Goal: Information Seeking & Learning: Learn about a topic

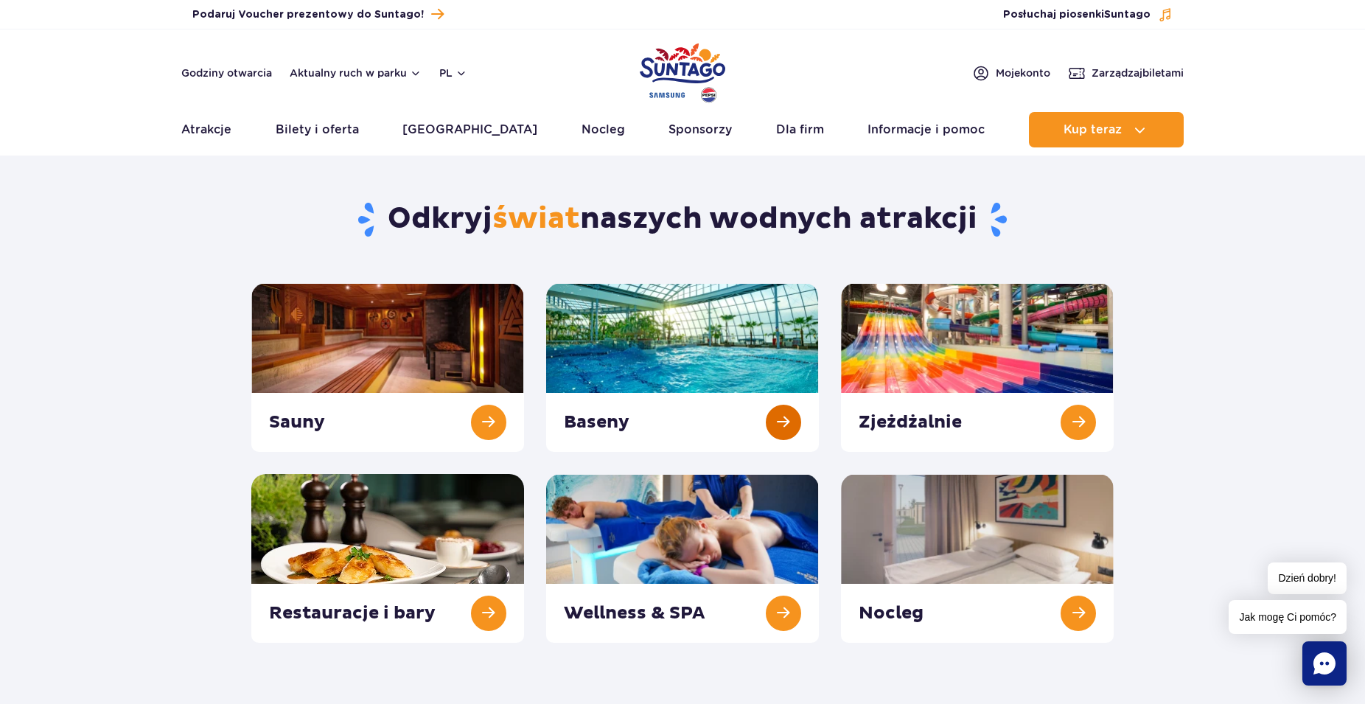
click at [661, 350] on link at bounding box center [682, 367] width 273 height 169
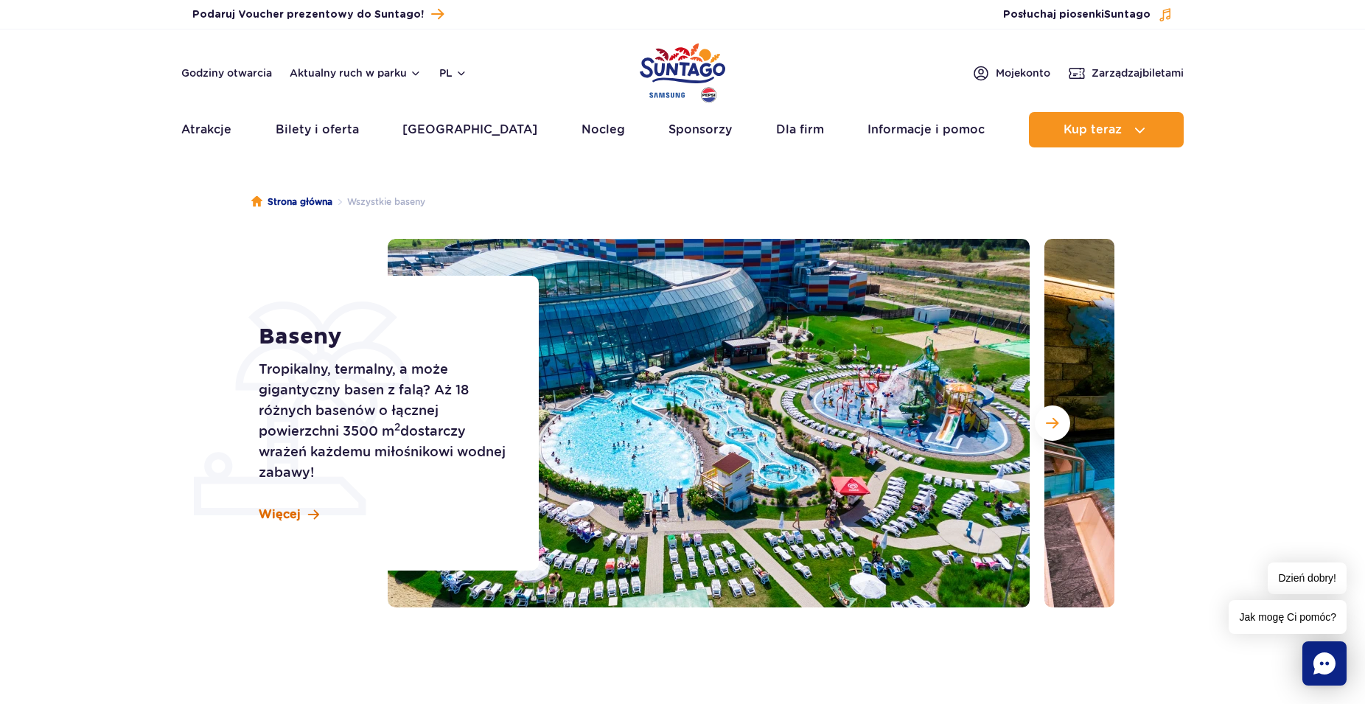
click at [310, 515] on span at bounding box center [313, 514] width 11 height 13
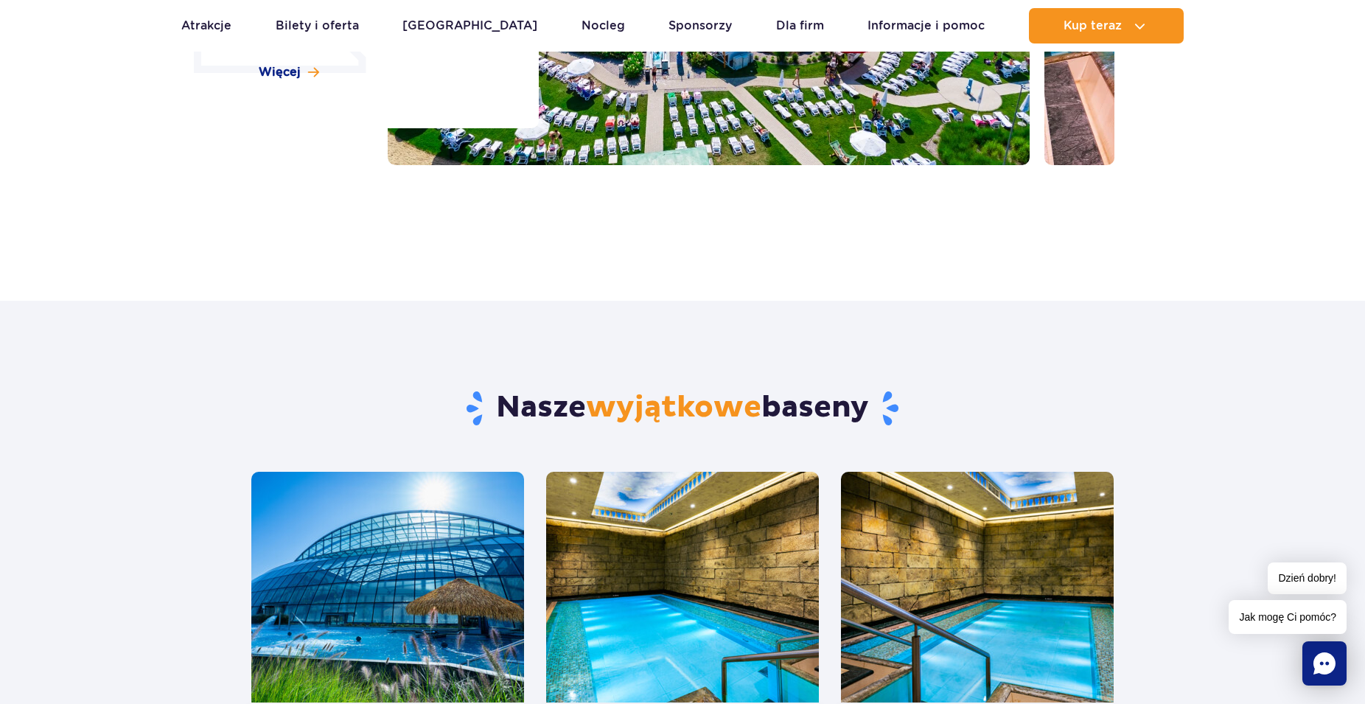
scroll to position [66, 0]
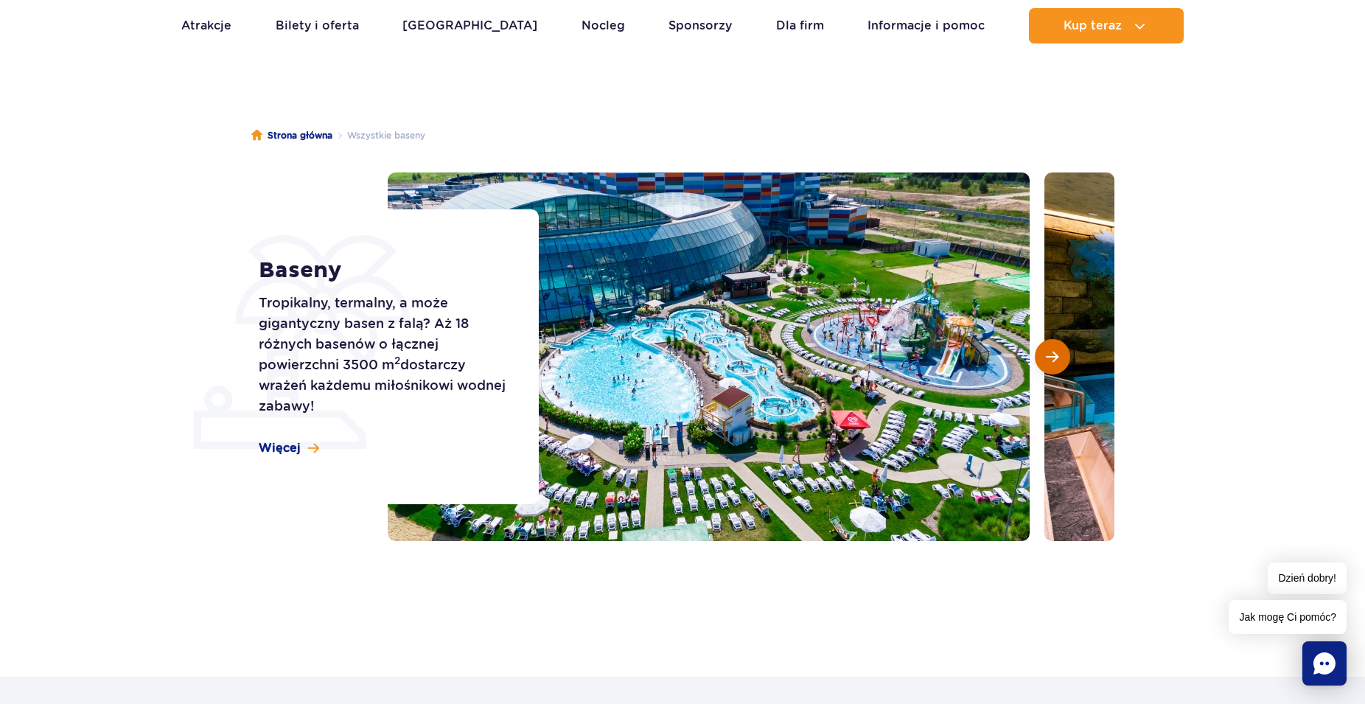
click at [1049, 354] on span "Następny slajd" at bounding box center [1052, 356] width 13 height 13
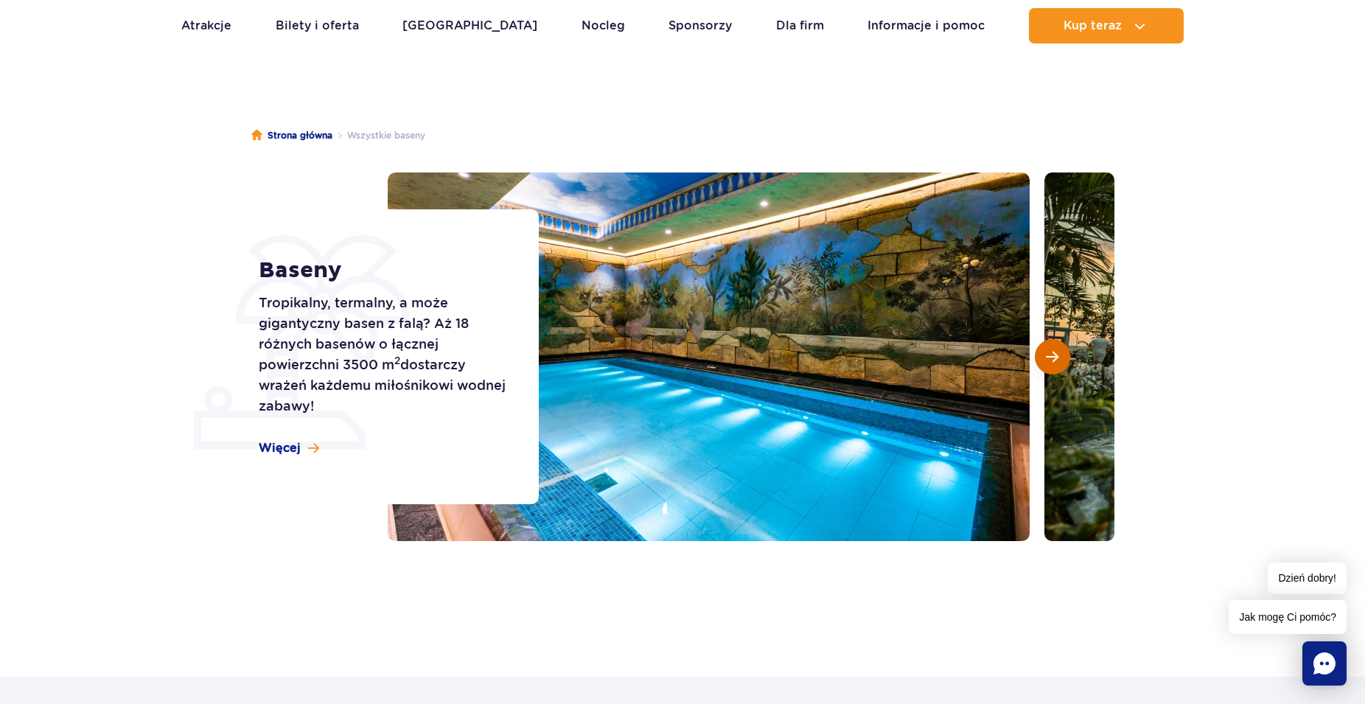
click at [1049, 354] on span "Następny slajd" at bounding box center [1052, 356] width 13 height 13
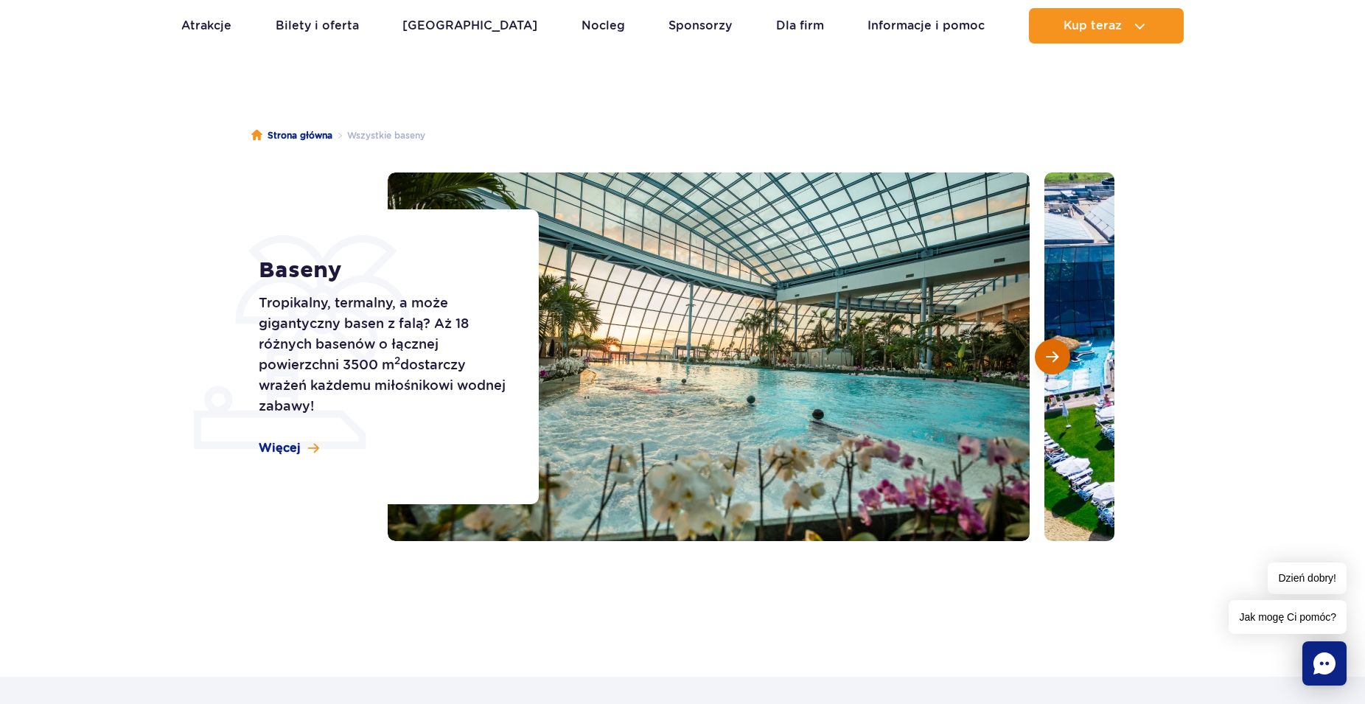
click at [1049, 354] on span "Następny slajd" at bounding box center [1052, 356] width 13 height 13
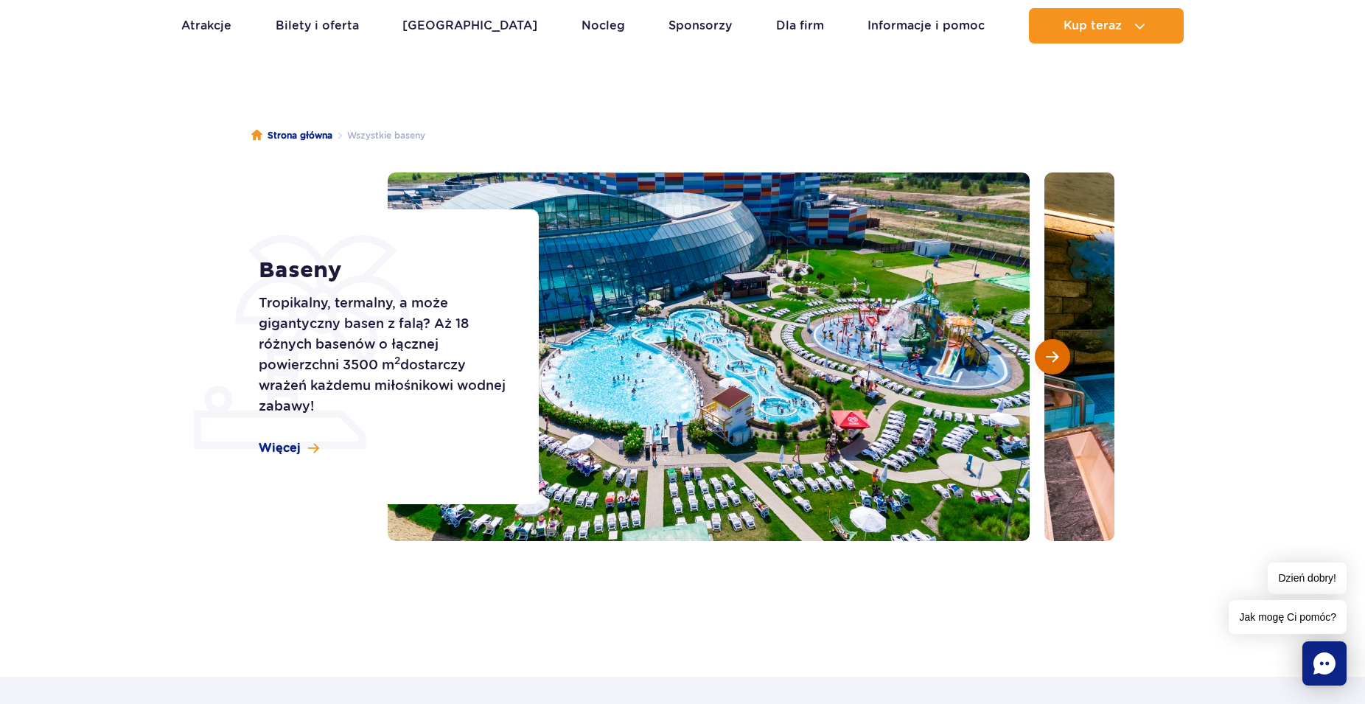
click at [1049, 354] on span "Następny slajd" at bounding box center [1052, 356] width 13 height 13
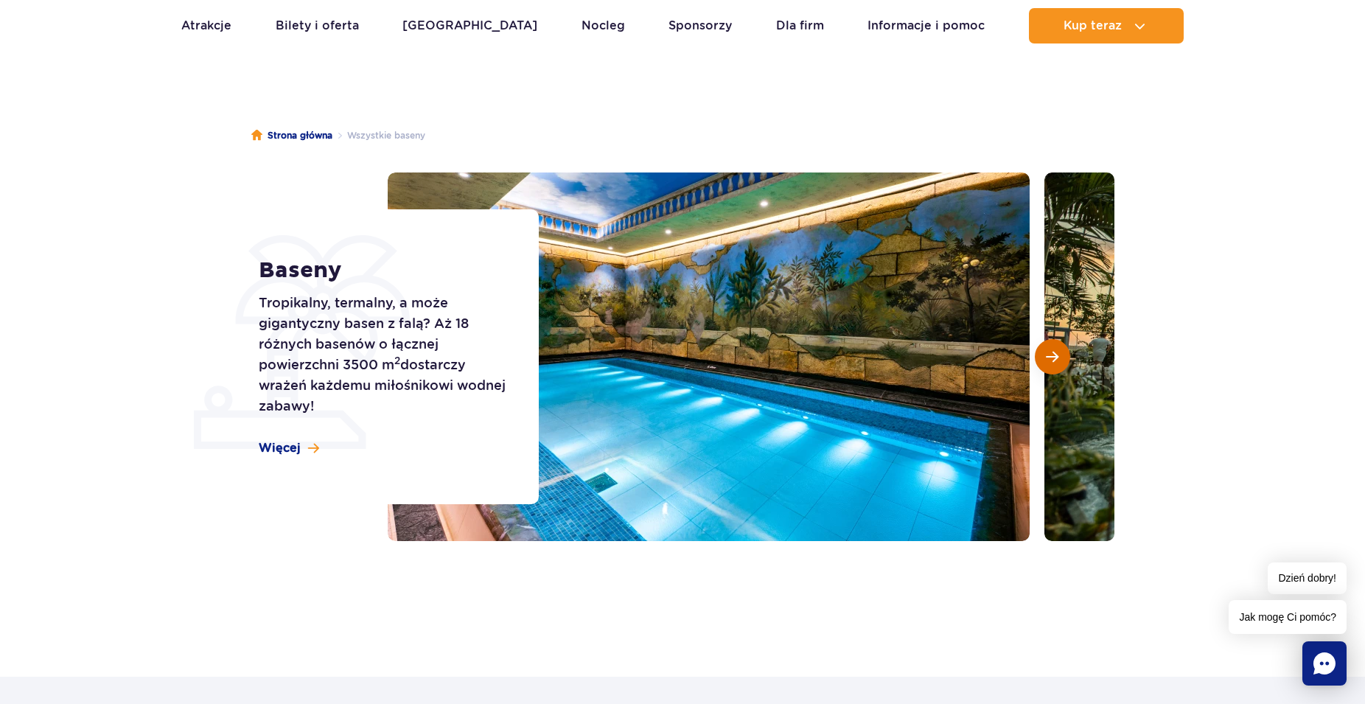
click at [1049, 354] on span "Następny slajd" at bounding box center [1052, 356] width 13 height 13
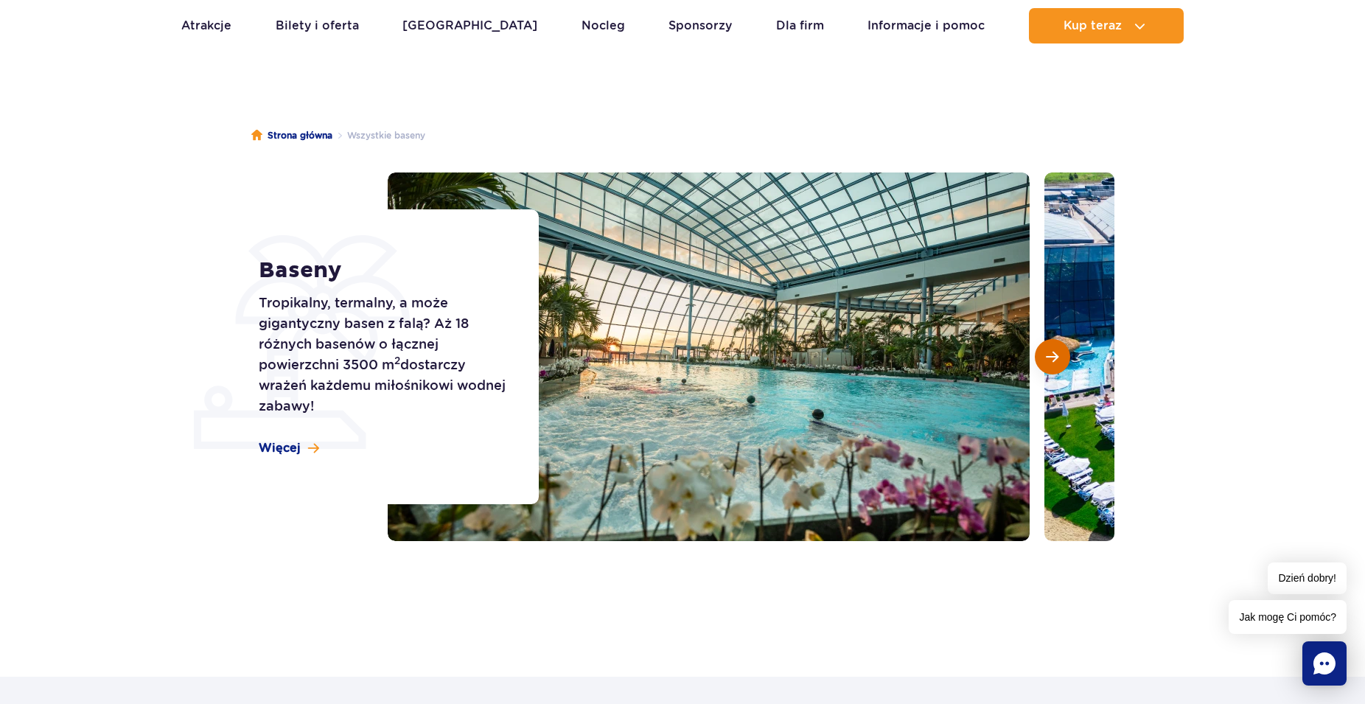
click at [1049, 354] on span "Następny slajd" at bounding box center [1052, 356] width 13 height 13
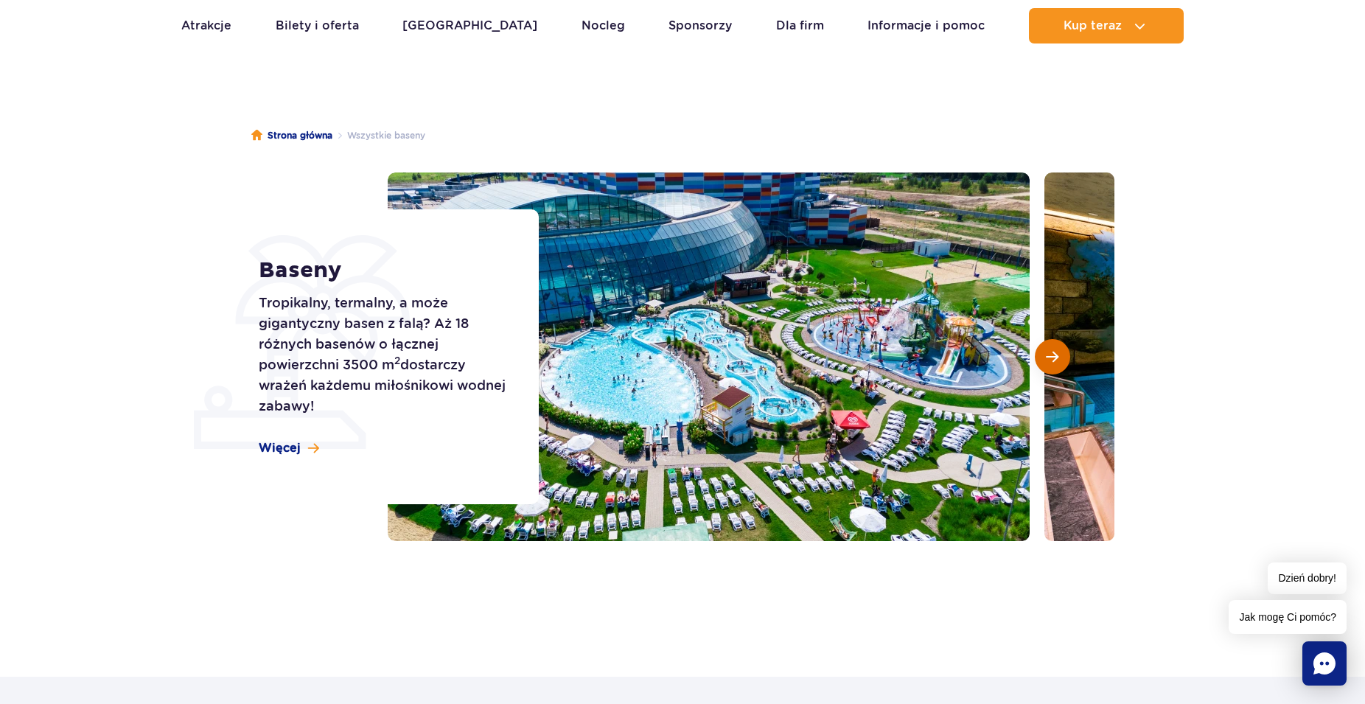
click at [1049, 354] on span "Następny slajd" at bounding box center [1052, 356] width 13 height 13
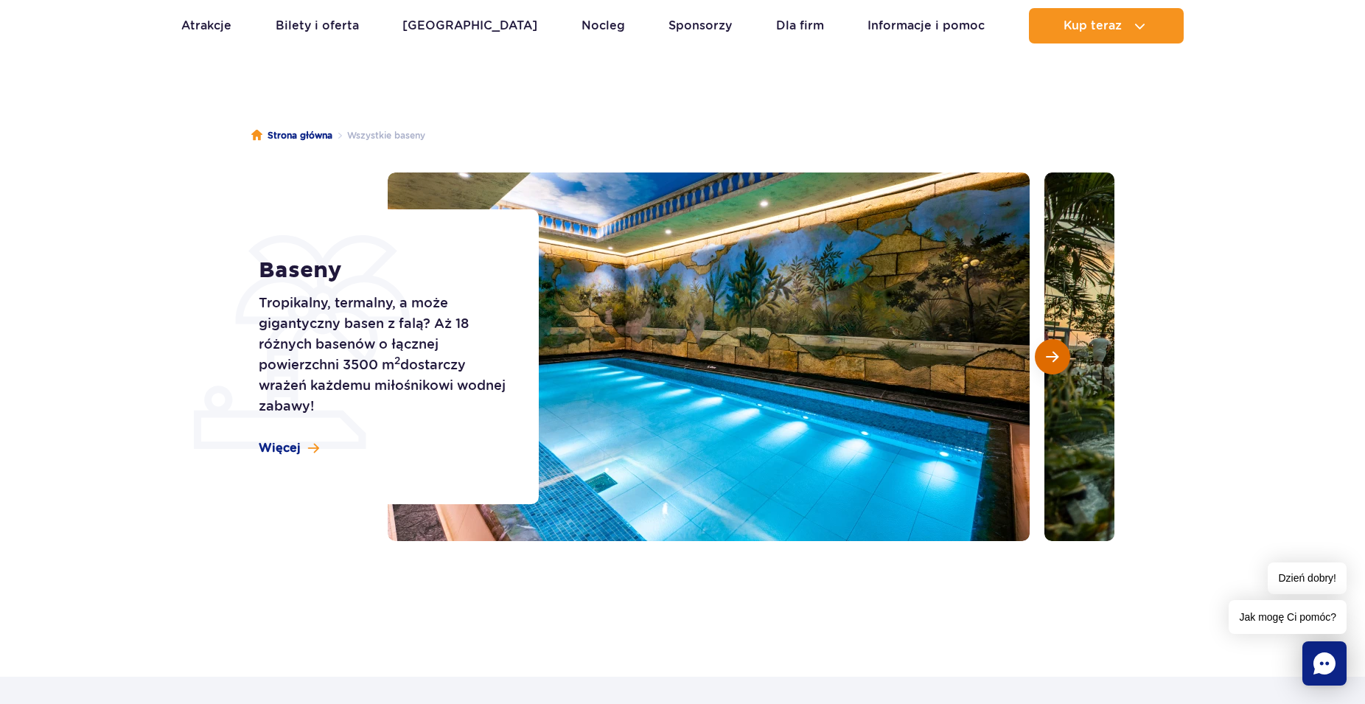
click at [1049, 354] on span "Następny slajd" at bounding box center [1052, 356] width 13 height 13
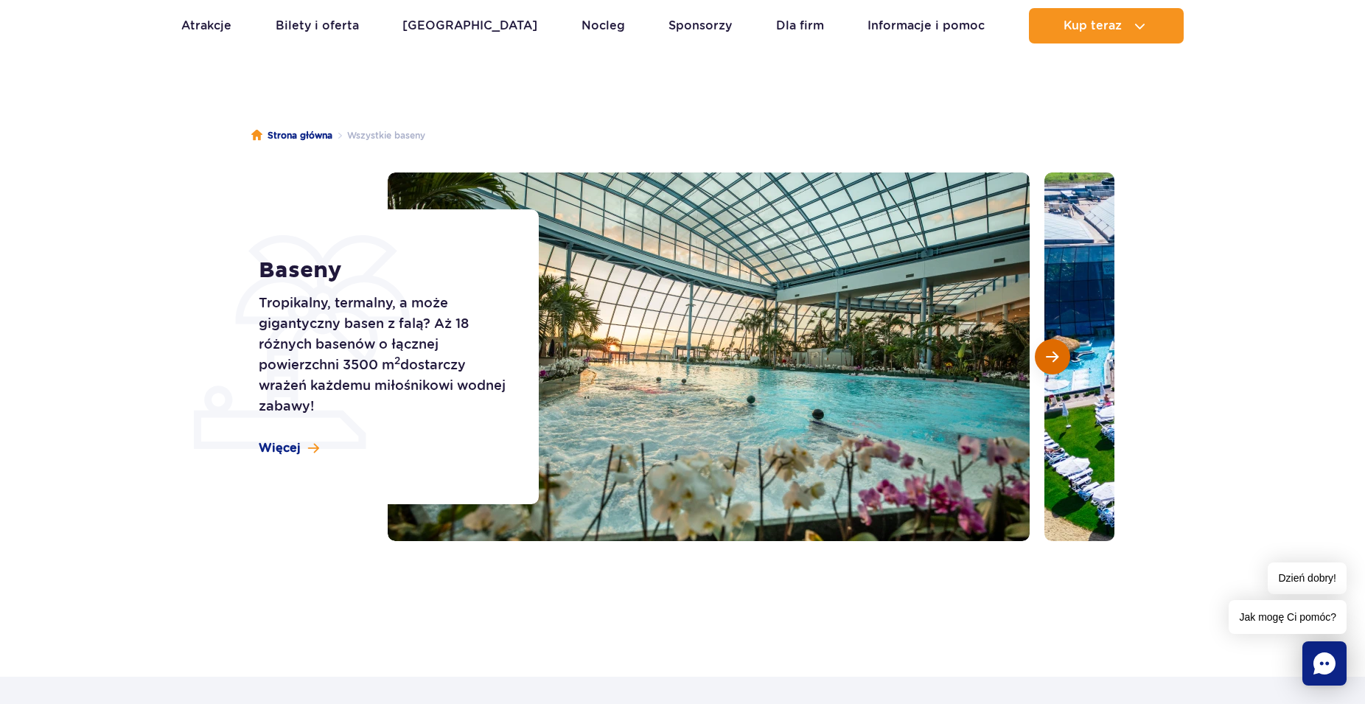
click at [1049, 354] on span "Następny slajd" at bounding box center [1052, 356] width 13 height 13
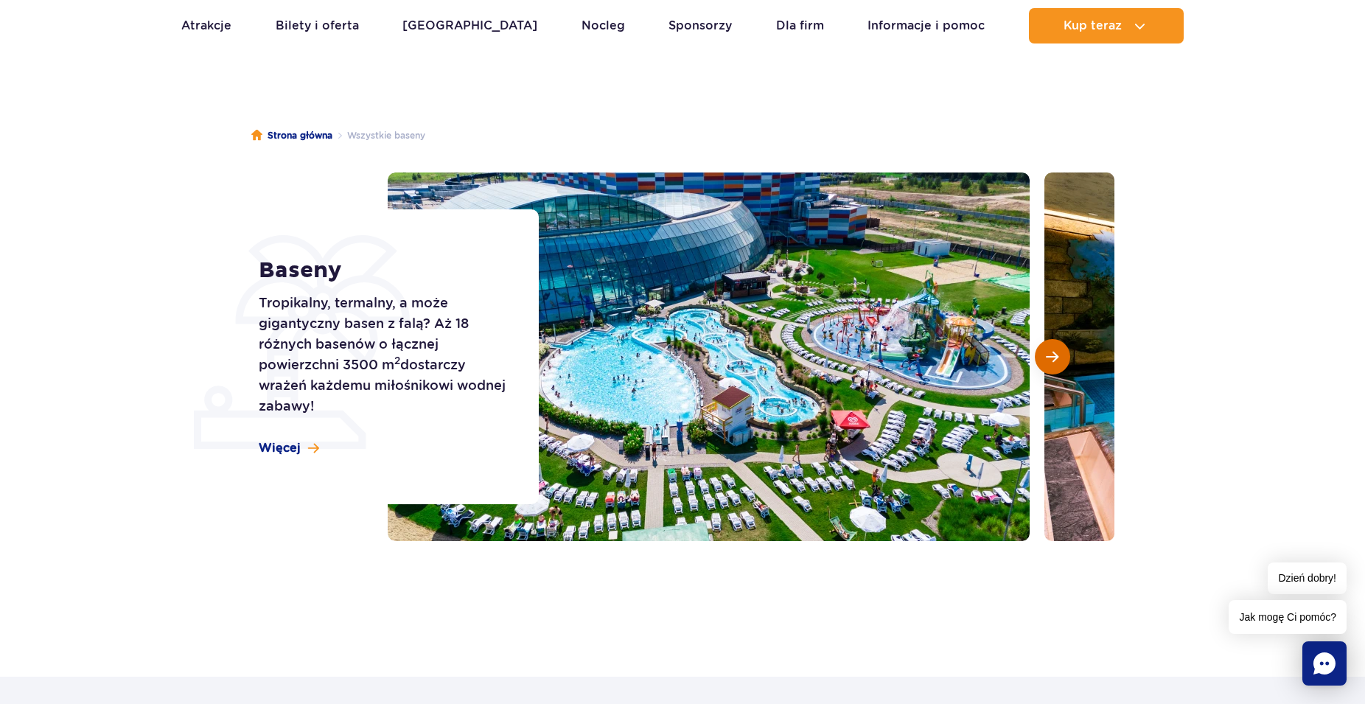
click at [1049, 354] on span "Następny slajd" at bounding box center [1052, 356] width 13 height 13
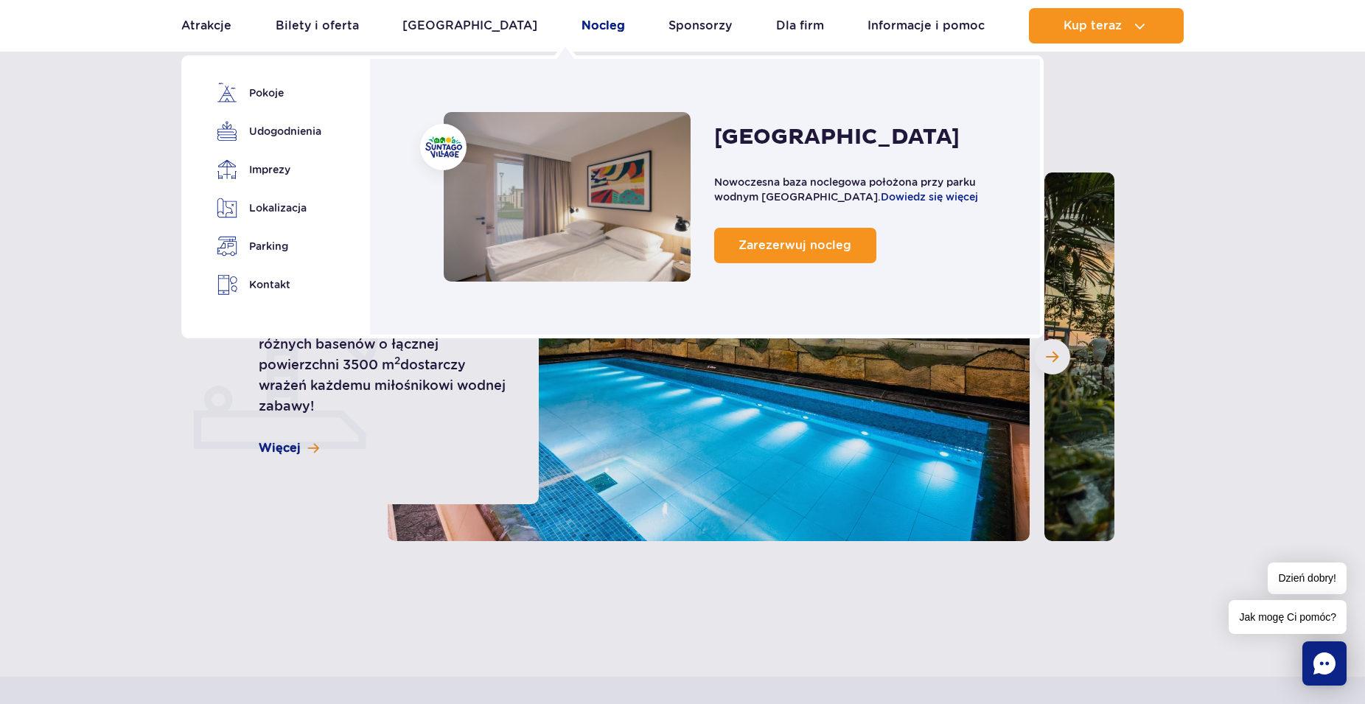
click at [581, 25] on link "Nocleg" at bounding box center [602, 25] width 43 height 35
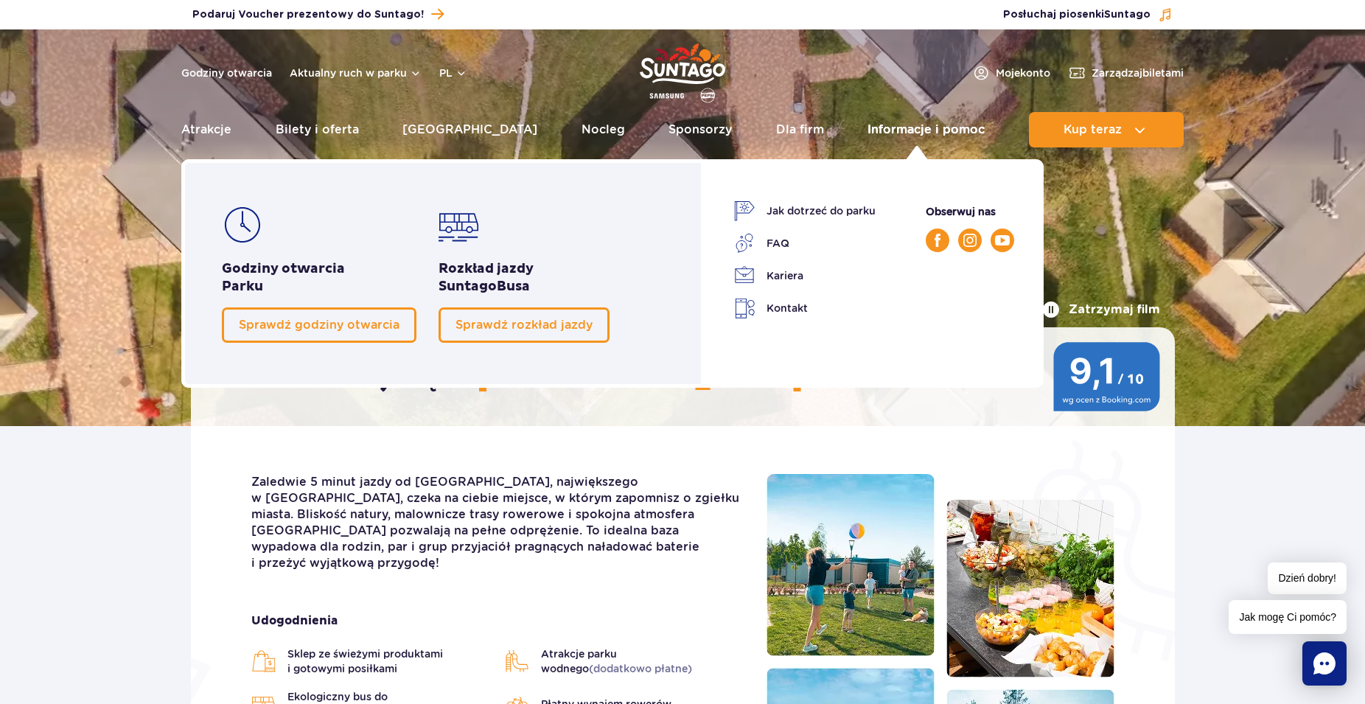
click at [890, 128] on link "Informacje i pomoc" at bounding box center [925, 129] width 117 height 35
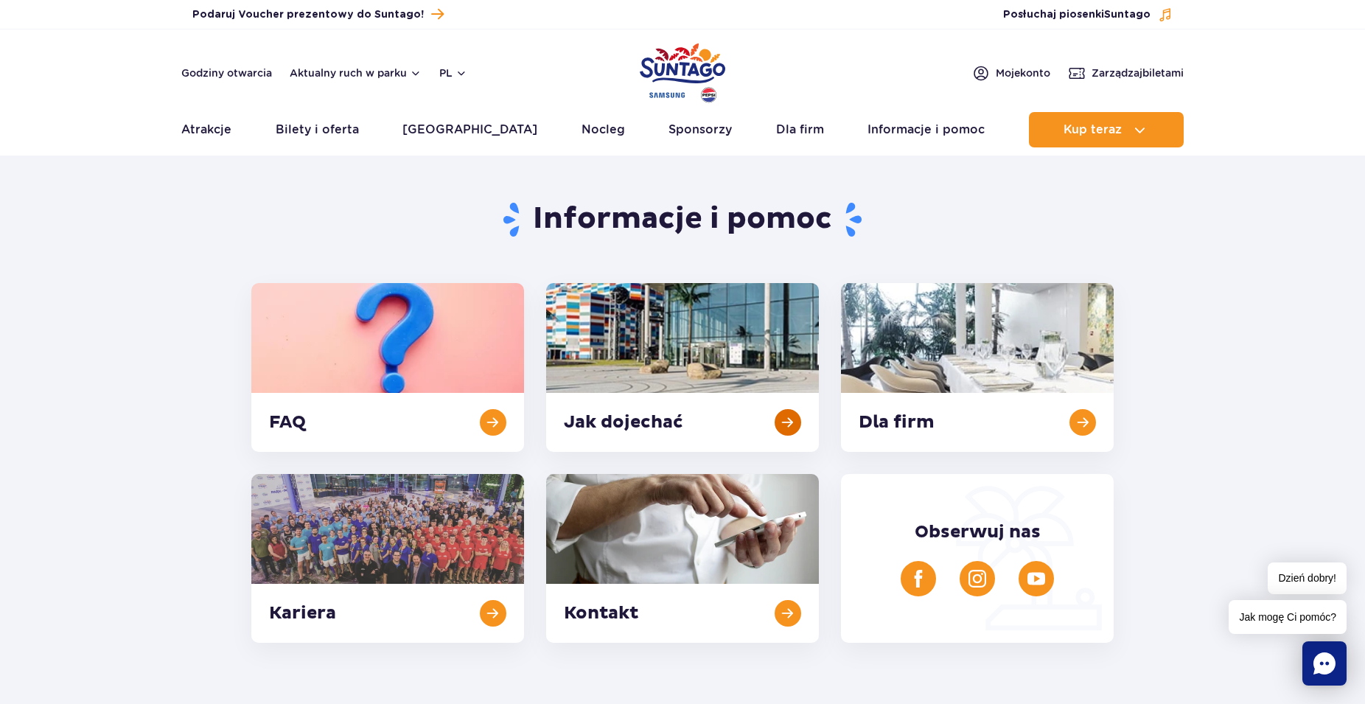
click at [601, 422] on link at bounding box center [682, 367] width 273 height 169
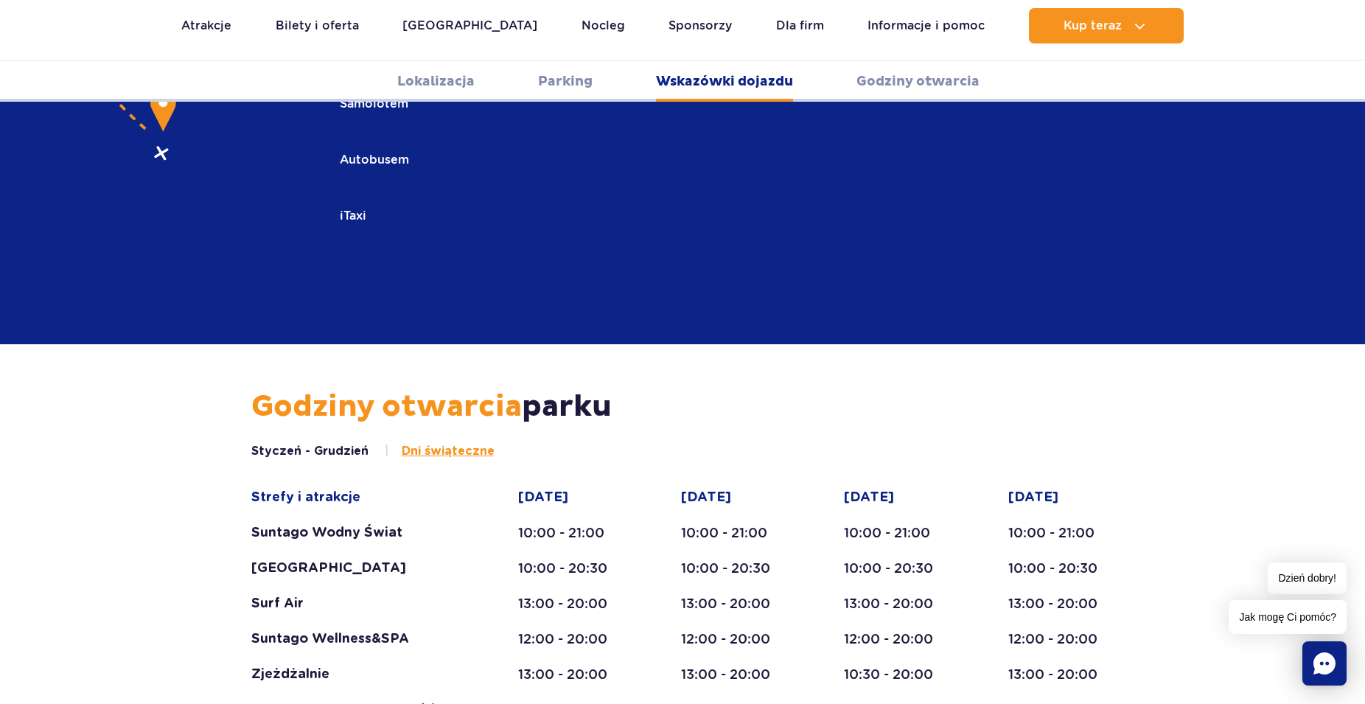
scroll to position [2412, 0]
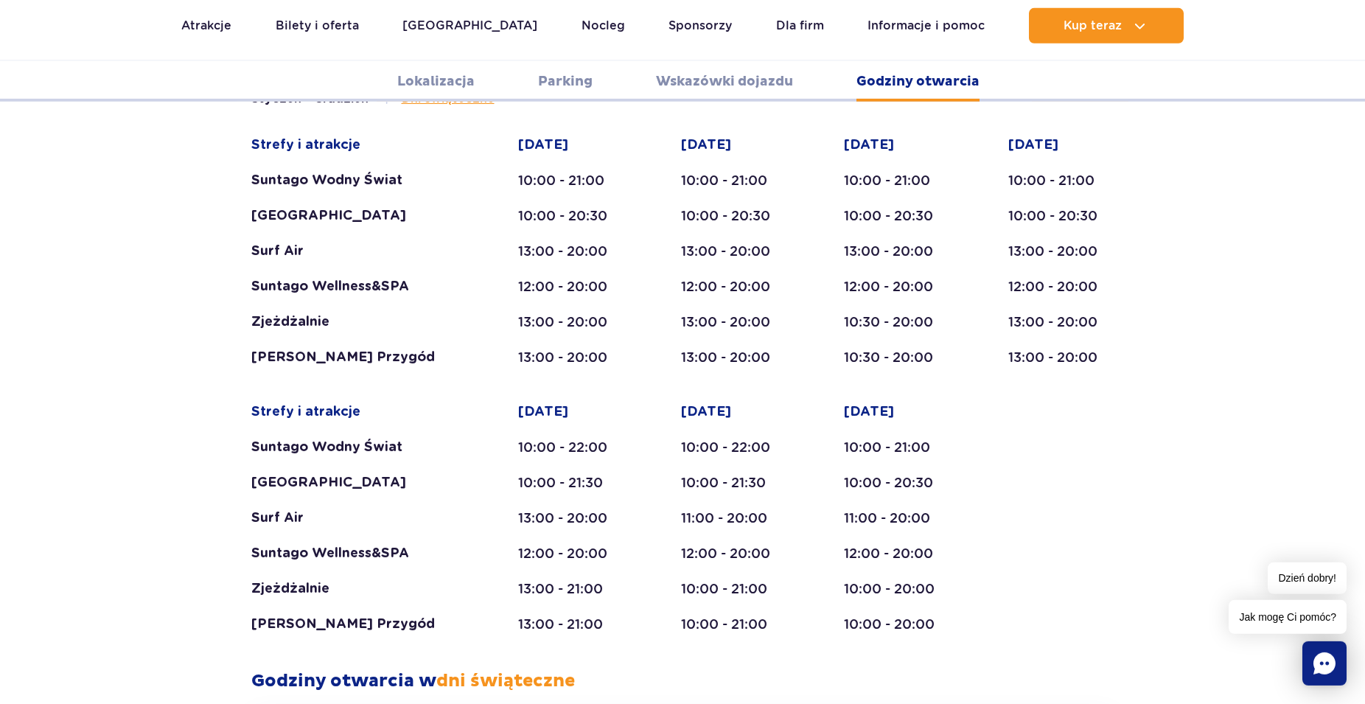
scroll to position [2712, 0]
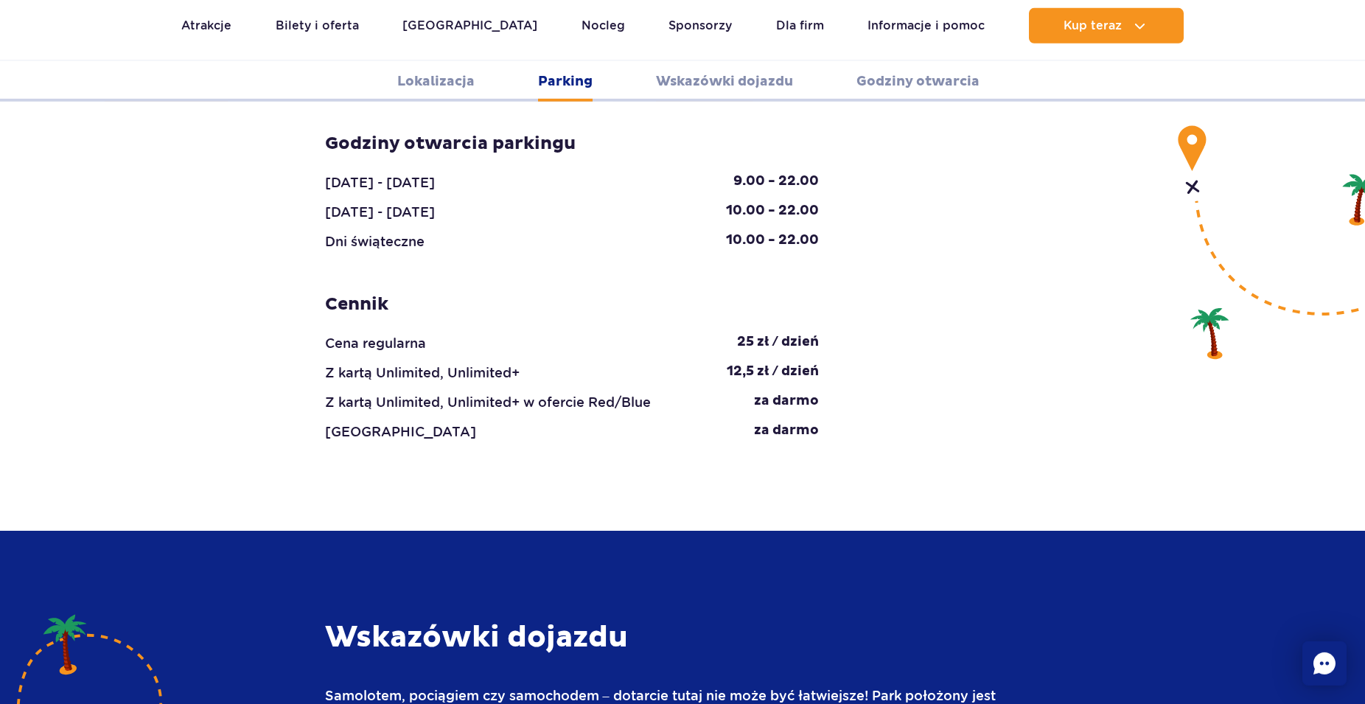
scroll to position [1134, 0]
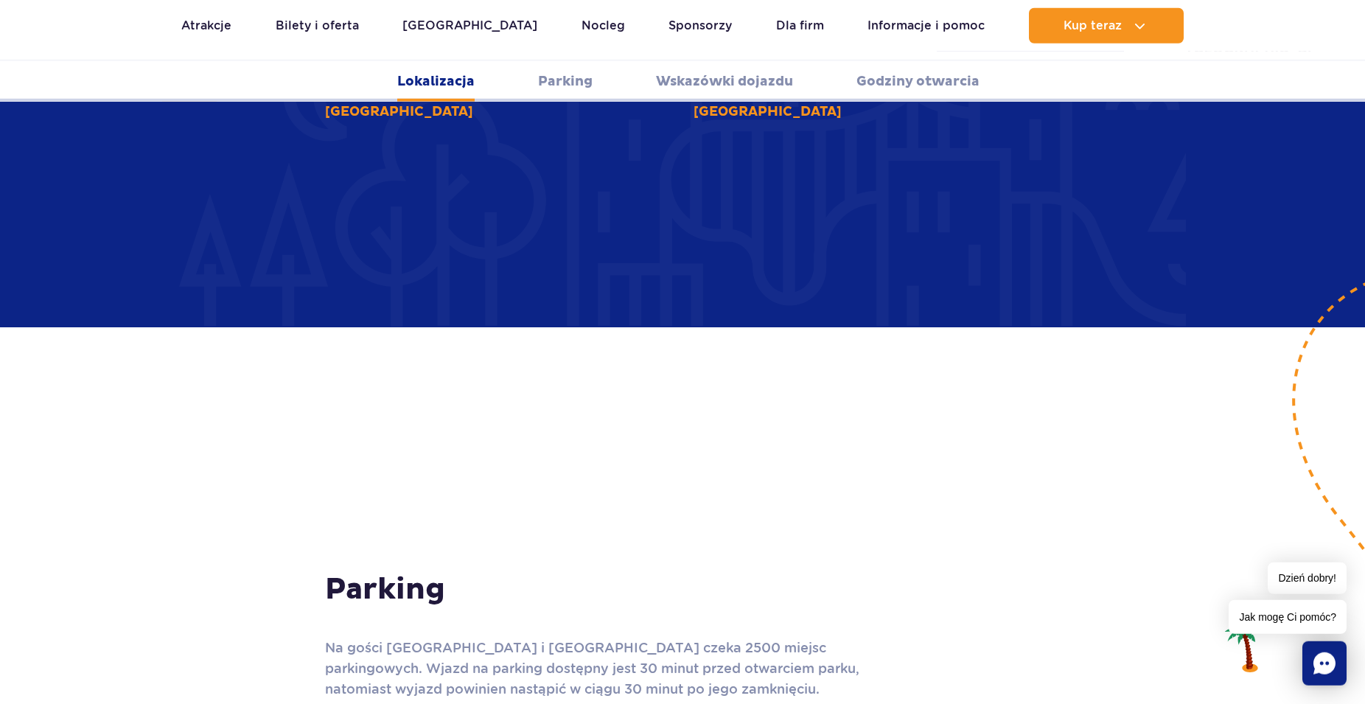
scroll to position [909, 0]
